Goal: Information Seeking & Learning: Learn about a topic

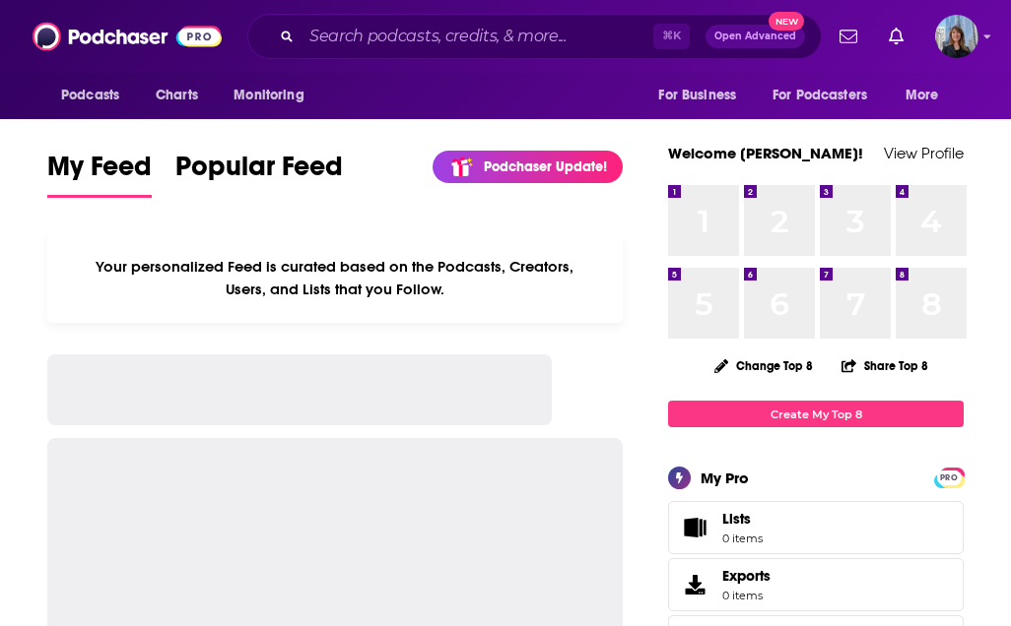
click at [931, 46] on div at bounding box center [904, 36] width 147 height 43
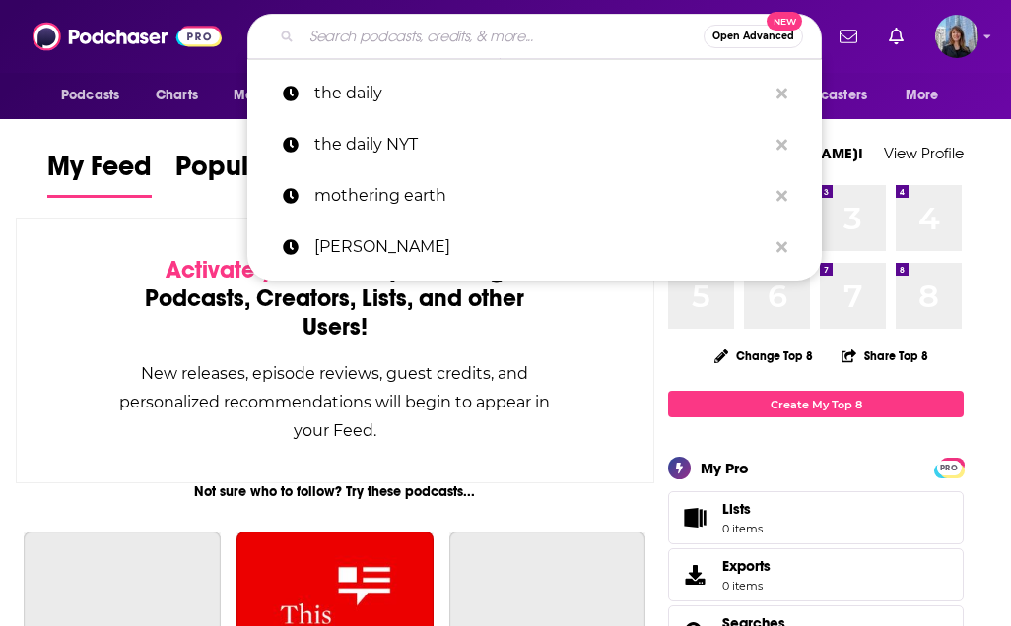
click at [492, 39] on input "Search podcasts, credits, & more..." at bounding box center [502, 37] width 402 height 32
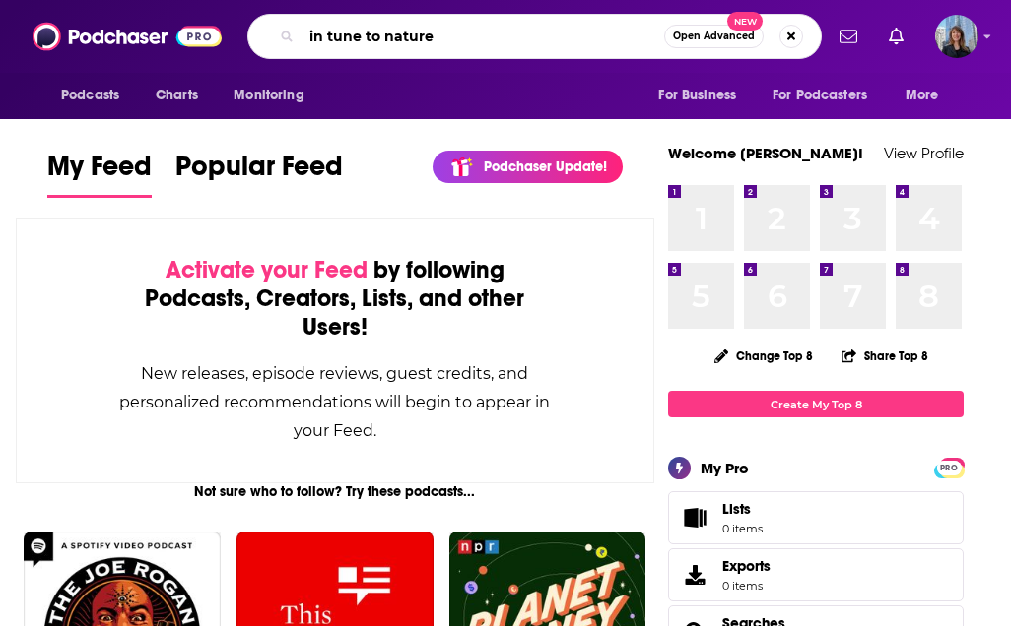
type input "in tune to nature"
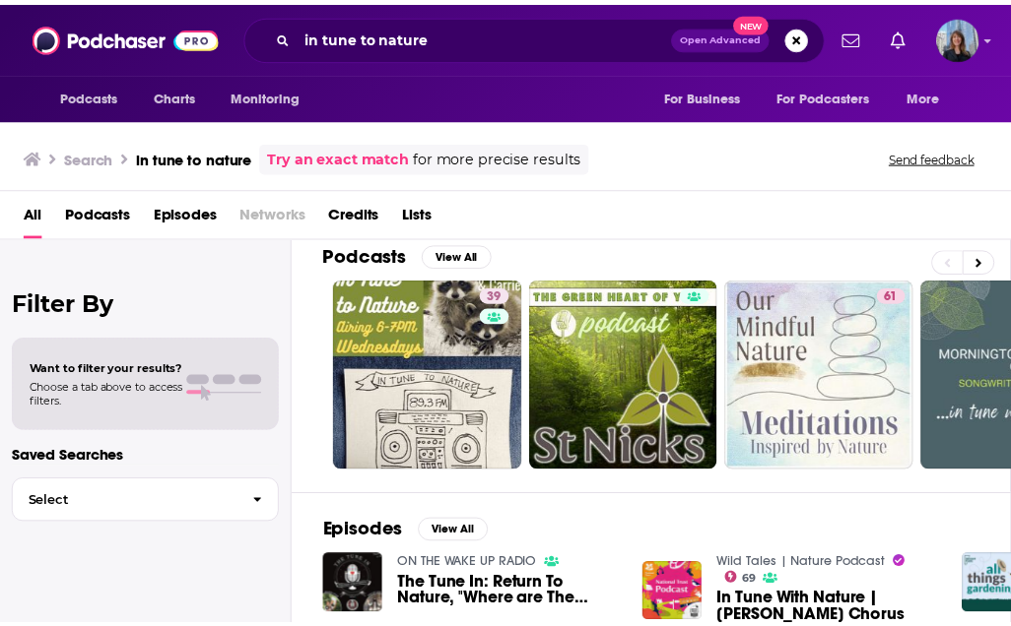
scroll to position [34, 0]
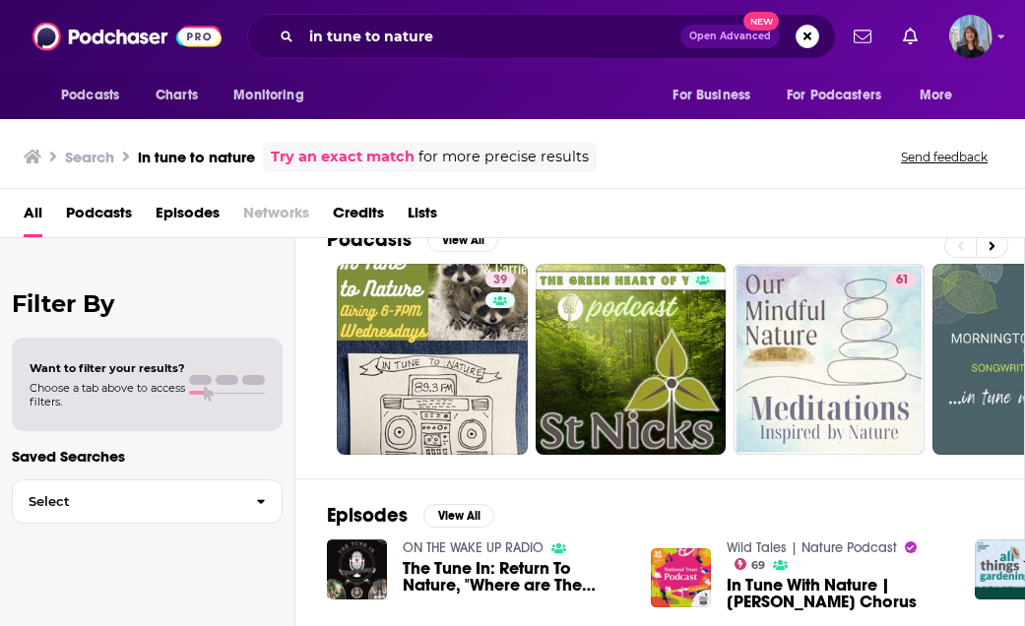
click at [832, 582] on span "In Tune With Nature | [PERSON_NAME] Chorus" at bounding box center [839, 593] width 225 height 33
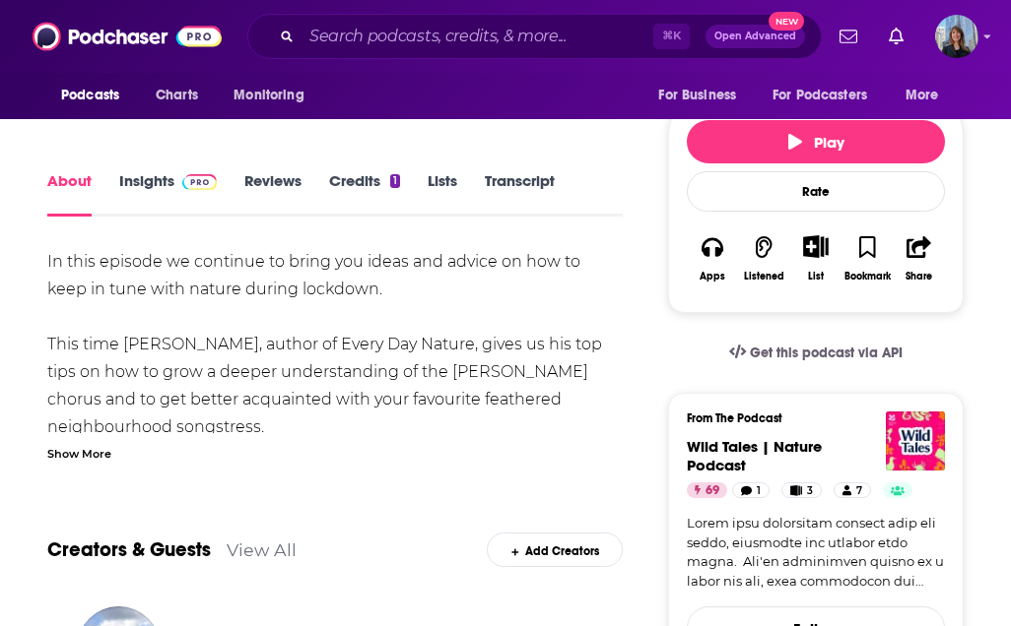
scroll to position [250, 0]
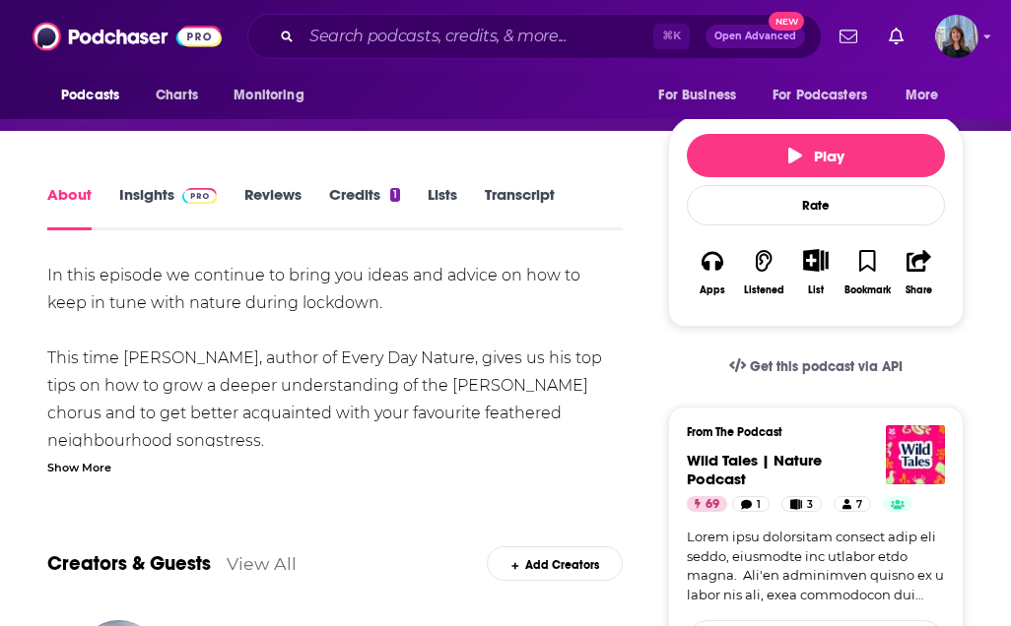
click at [125, 190] on link "Insights" at bounding box center [168, 207] width 98 height 45
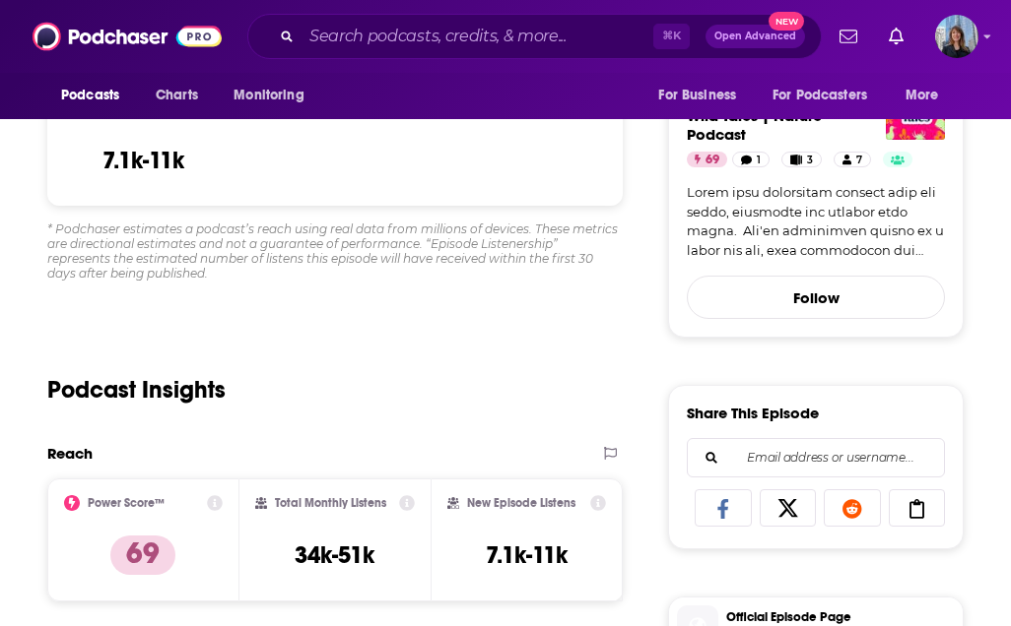
scroll to position [599, 0]
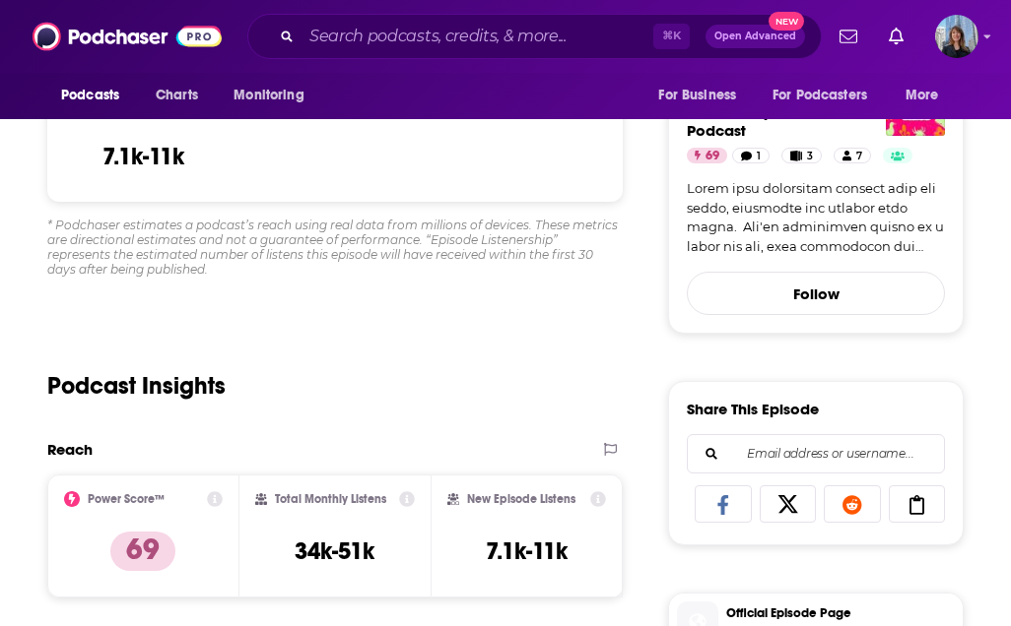
click at [510, 493] on h2 "New Episode Listens" at bounding box center [521, 500] width 108 height 14
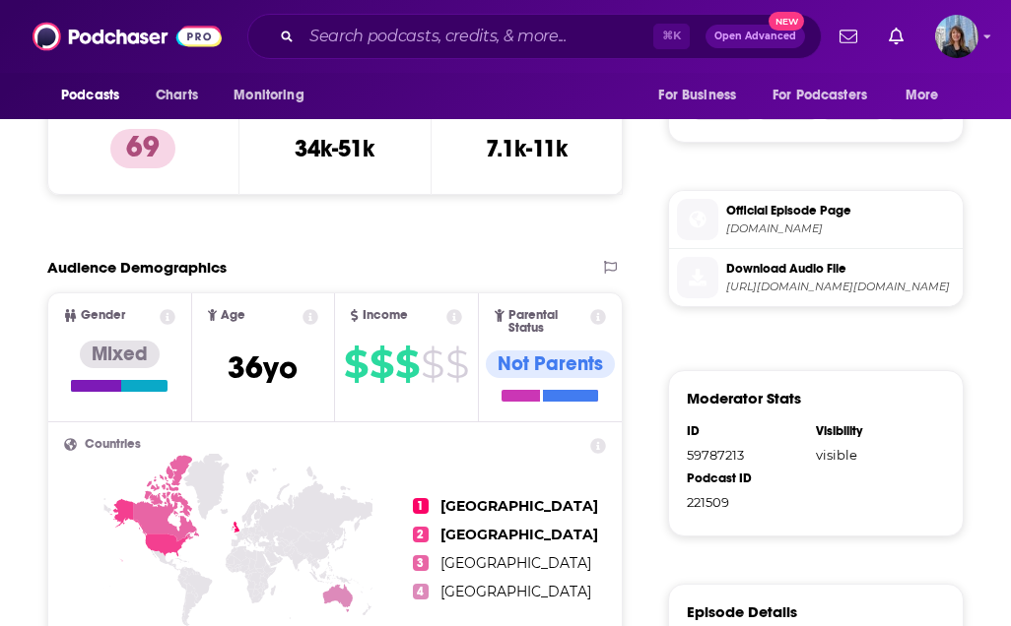
scroll to position [703, 0]
